Goal: Task Accomplishment & Management: Manage account settings

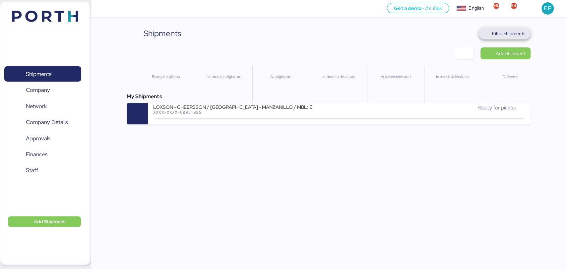
click at [494, 31] on span "Filter shipments" at bounding box center [508, 34] width 33 height 8
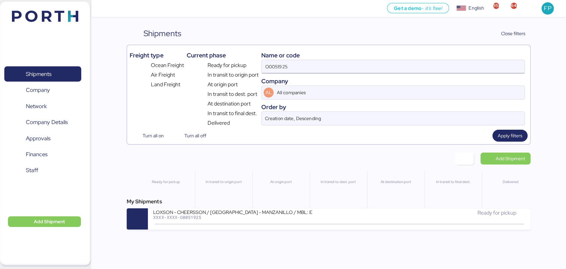
click at [285, 67] on input "O0051925" at bounding box center [393, 66] width 263 height 13
paste input "2064"
type input "O0052064"
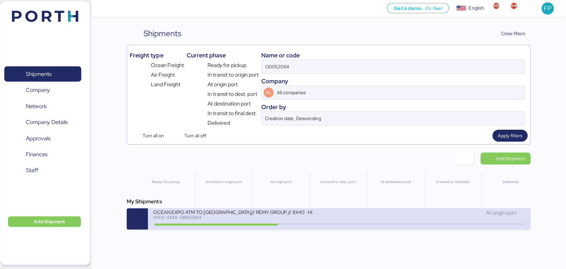
click at [247, 214] on div "OCEAN EXPO ATM TO [GEOGRAPHIC_DATA]// REMY GROUP // 8X40´HQ// MSC [DATE]" at bounding box center [232, 212] width 159 height 6
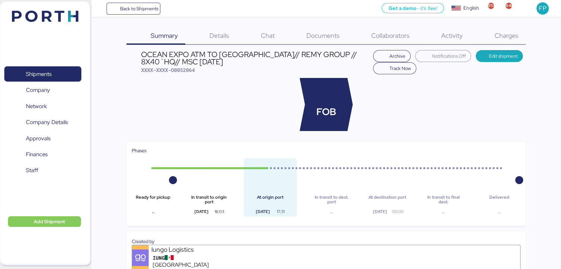
click at [510, 41] on div "Charges 0" at bounding box center [497, 36] width 55 height 17
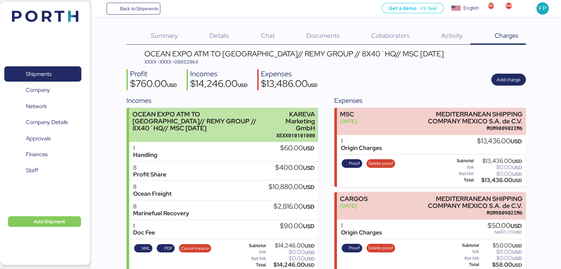
scroll to position [10, 0]
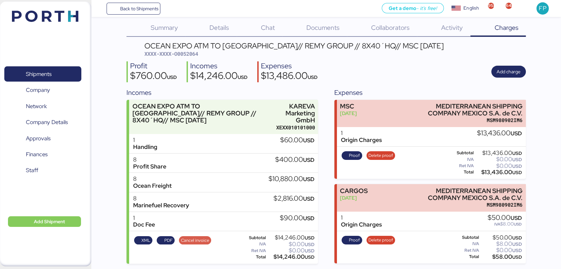
click at [190, 237] on span "Cancel invoice" at bounding box center [195, 240] width 28 height 7
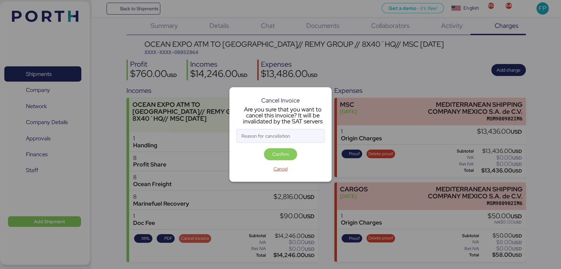
scroll to position [0, 0]
click at [265, 135] on input "Reason for cancellation" at bounding box center [281, 135] width 88 height 13
type input "c"
type input "monto incorrecto"
click at [277, 156] on span "Confirm" at bounding box center [280, 154] width 17 height 8
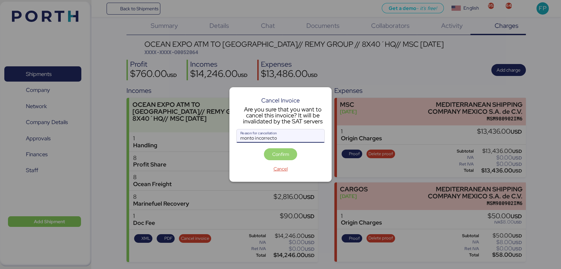
scroll to position [10, 0]
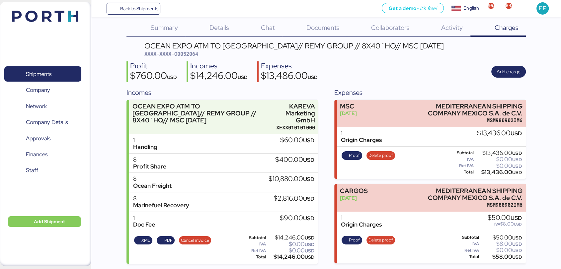
click at [35, 65] on div "Shipments 0 Company 0 Network 0 Company Details 0 Approvals 0 Finances 0 Staff 0" at bounding box center [43, 134] width 86 height 154
click at [42, 72] on span "Shipments" at bounding box center [39, 74] width 26 height 10
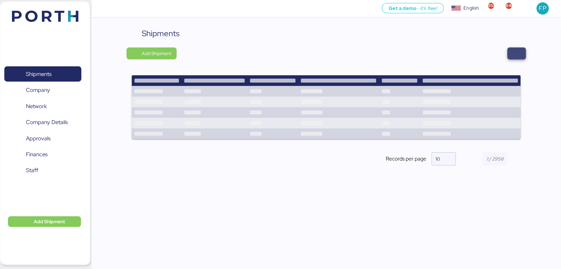
click at [513, 54] on span "button" at bounding box center [516, 53] width 8 height 9
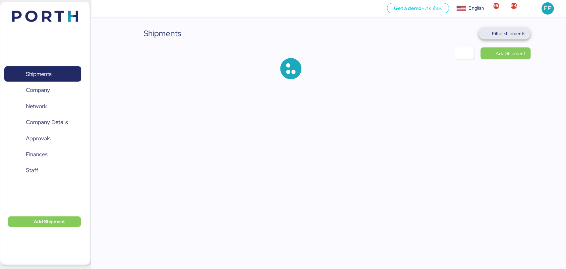
click at [512, 35] on span "Filter shipments" at bounding box center [508, 34] width 33 height 8
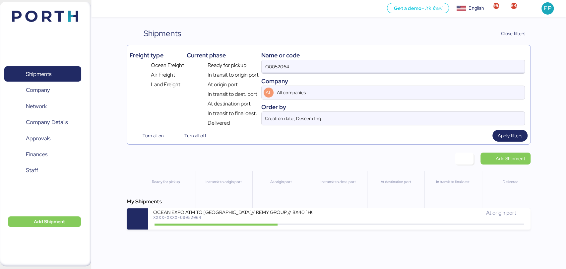
click at [272, 65] on input "O0052064" at bounding box center [393, 66] width 263 height 13
paste input "9"
type input "O0052069"
click at [277, 62] on input "O0052069" at bounding box center [393, 66] width 263 height 13
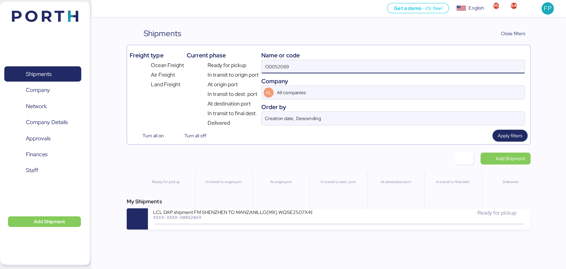
click at [278, 67] on input "O0052069" at bounding box center [393, 66] width 263 height 13
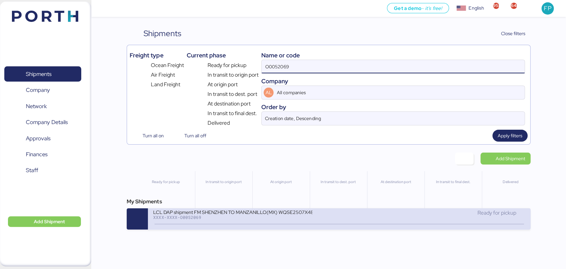
click at [269, 227] on icon at bounding box center [278, 224] width 32 height 7
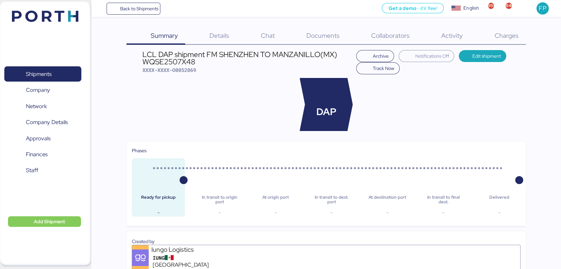
click at [515, 38] on span "Charges" at bounding box center [506, 35] width 24 height 9
